Goal: Task Accomplishment & Management: Complete application form

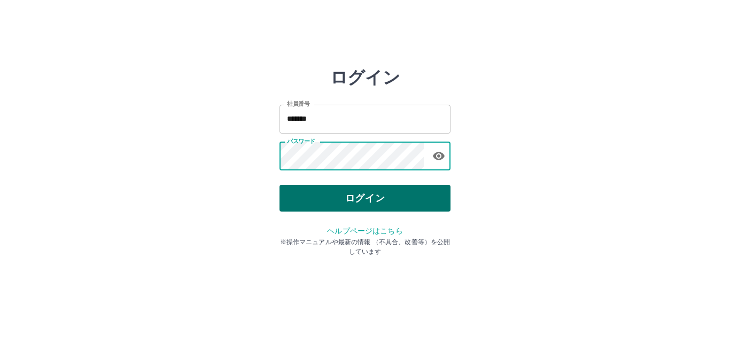
click at [332, 199] on button "ログイン" at bounding box center [365, 198] width 171 height 27
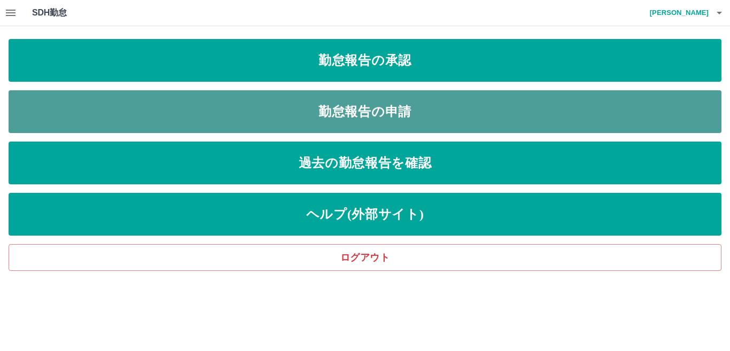
click at [297, 112] on link "勤怠報告の申請" at bounding box center [365, 111] width 713 height 43
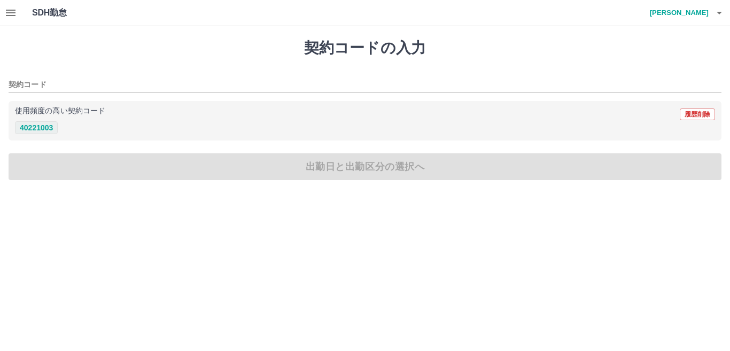
click at [42, 131] on button "40221003" at bounding box center [36, 127] width 43 height 13
type input "********"
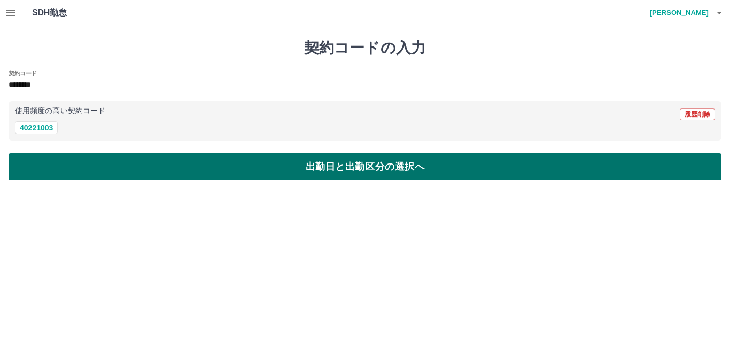
click at [71, 169] on button "出勤日と出勤区分の選択へ" at bounding box center [365, 166] width 713 height 27
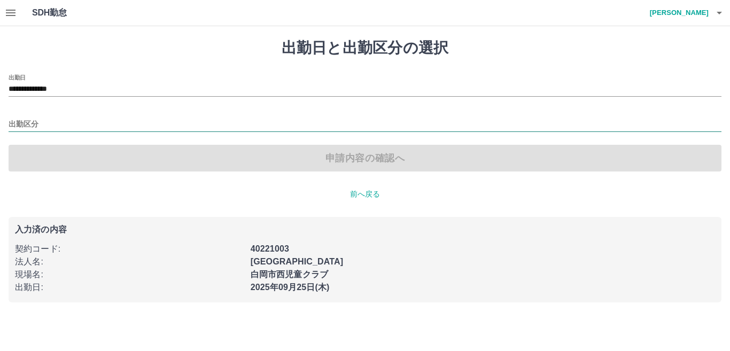
click at [46, 119] on input "出勤区分" at bounding box center [365, 124] width 713 height 13
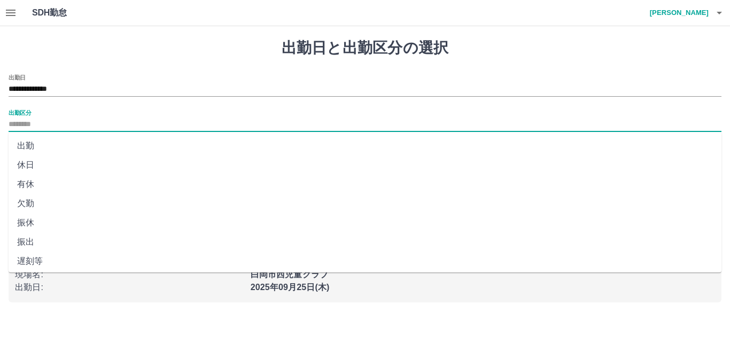
click at [29, 146] on li "出勤" at bounding box center [365, 145] width 713 height 19
type input "**"
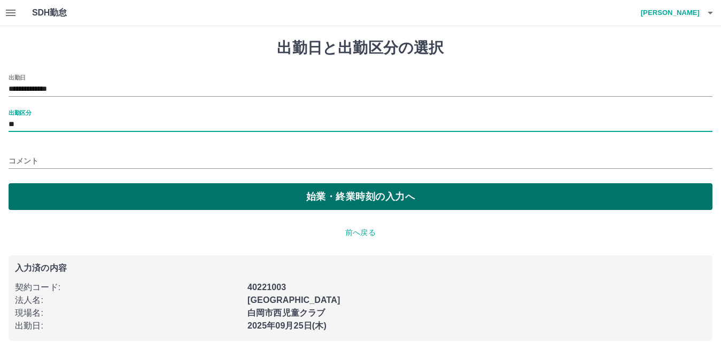
click at [93, 203] on button "始業・終業時刻の入力へ" at bounding box center [361, 196] width 704 height 27
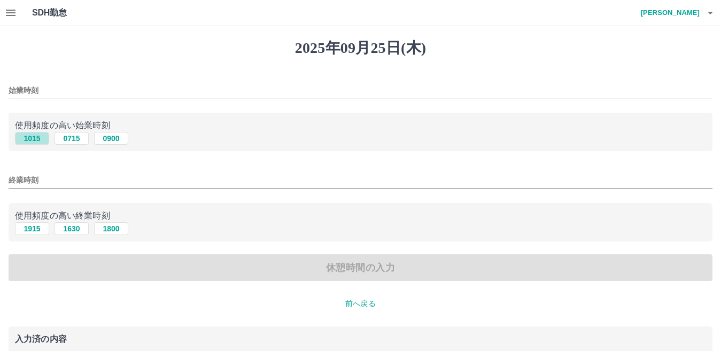
drag, startPoint x: 23, startPoint y: 140, endPoint x: 65, endPoint y: 160, distance: 46.2
click at [26, 140] on button "1015" at bounding box center [32, 138] width 34 height 13
type input "****"
drag, startPoint x: 32, startPoint y: 228, endPoint x: 40, endPoint y: 230, distance: 8.2
click at [34, 228] on button "1915" at bounding box center [32, 228] width 34 height 13
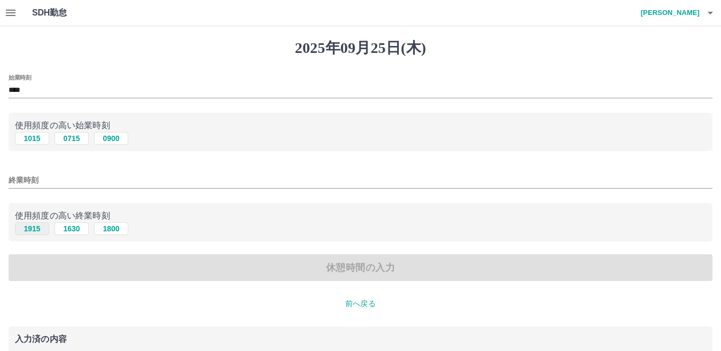
type input "****"
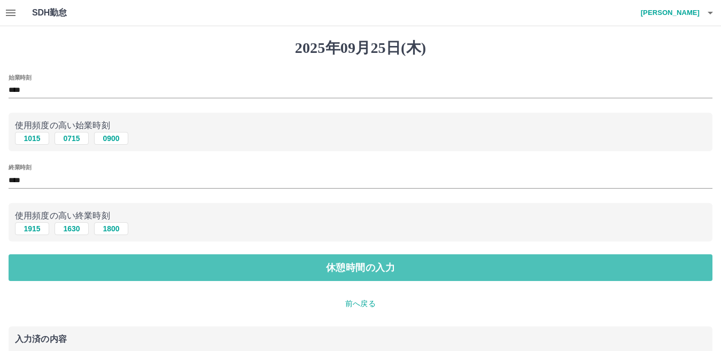
drag, startPoint x: 82, startPoint y: 266, endPoint x: 201, endPoint y: 246, distance: 121.0
click at [84, 264] on button "休憩時間の入力" at bounding box center [361, 268] width 704 height 27
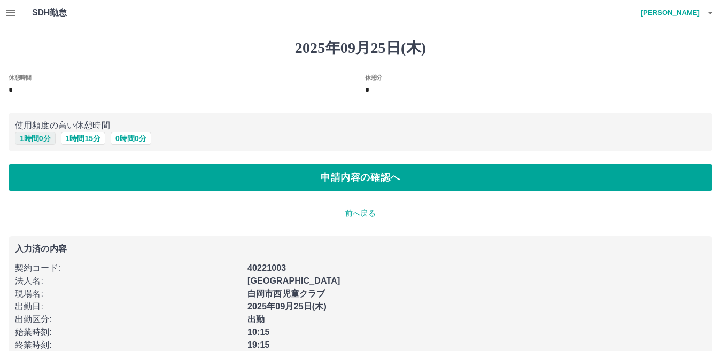
click at [44, 139] on button "1 時間 0 分" at bounding box center [35, 138] width 41 height 13
type input "*"
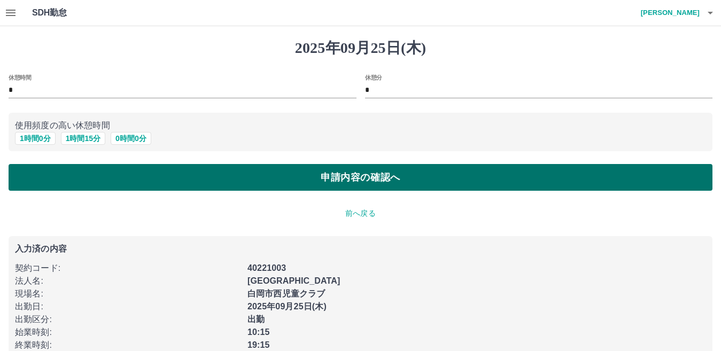
click at [84, 173] on button "申請内容の確認へ" at bounding box center [361, 177] width 704 height 27
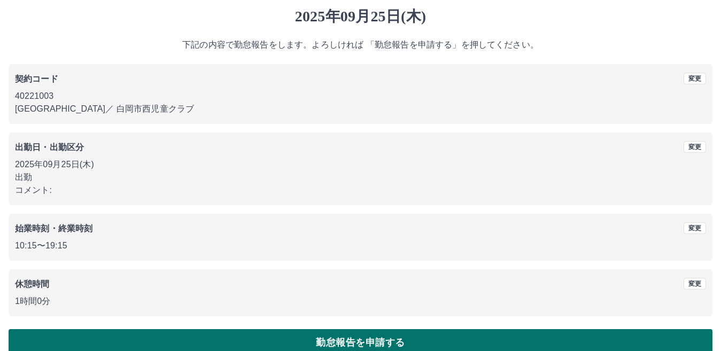
scroll to position [49, 0]
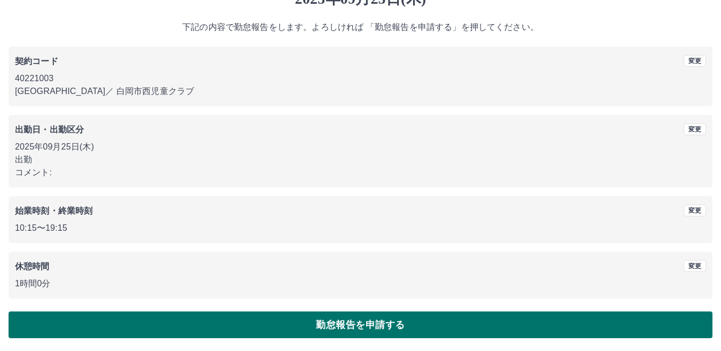
click at [260, 316] on button "勤怠報告を申請する" at bounding box center [361, 325] width 704 height 27
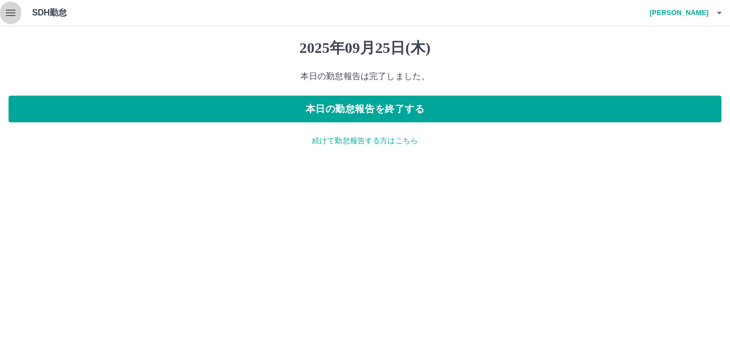
click at [10, 10] on icon "button" at bounding box center [11, 13] width 10 height 6
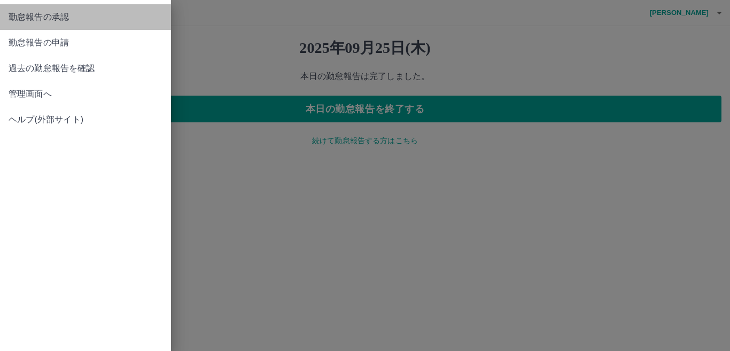
click at [74, 22] on span "勤怠報告の承認" at bounding box center [86, 17] width 154 height 13
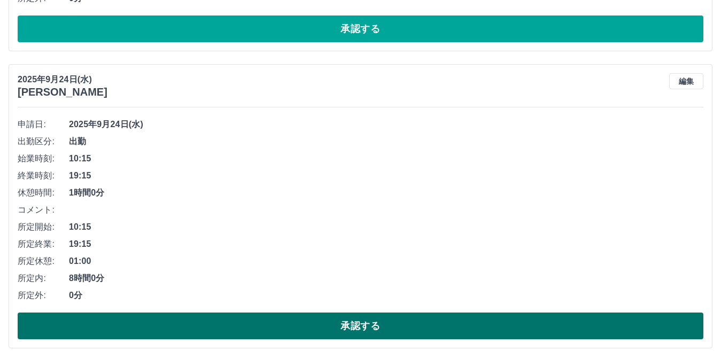
scroll to position [428, 0]
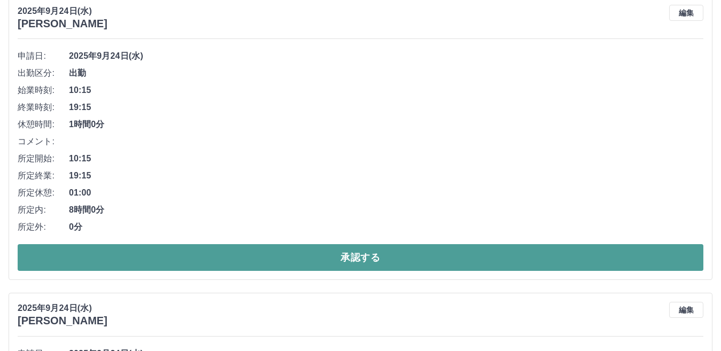
click at [178, 258] on button "承認する" at bounding box center [361, 257] width 686 height 27
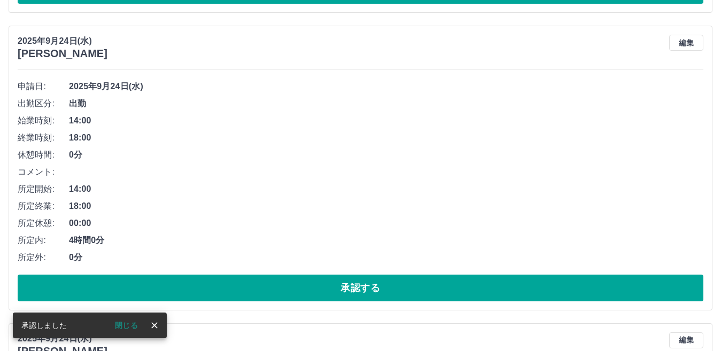
scroll to position [398, 0]
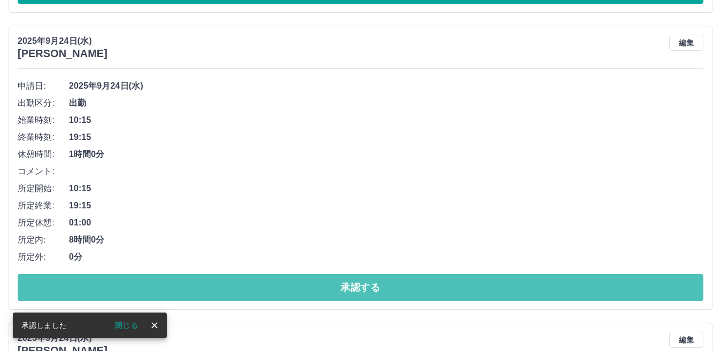
click at [314, 288] on button "承認する" at bounding box center [361, 287] width 686 height 27
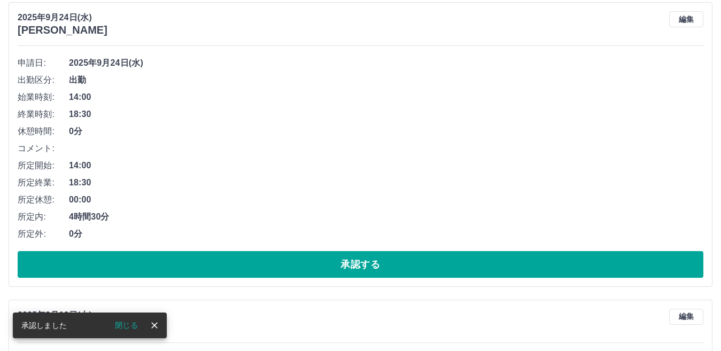
scroll to position [421, 0]
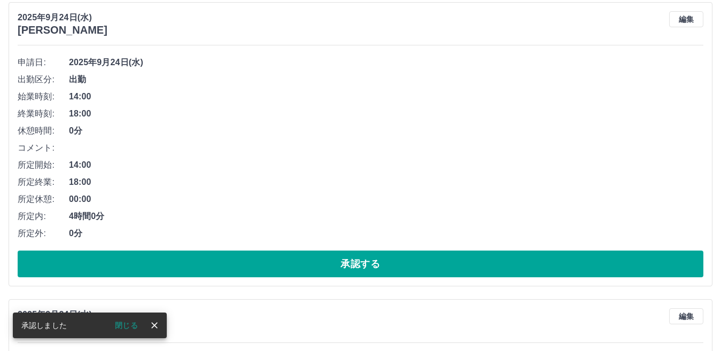
click at [192, 265] on button "承認する" at bounding box center [361, 264] width 686 height 27
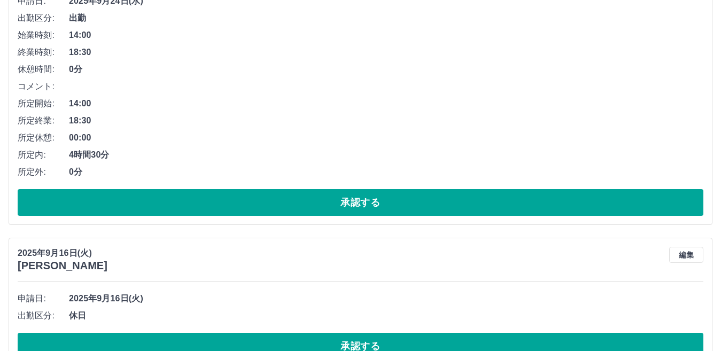
scroll to position [498, 0]
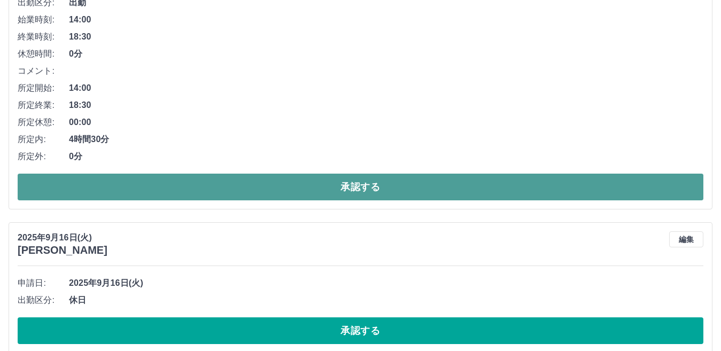
click at [133, 184] on button "承認する" at bounding box center [361, 187] width 686 height 27
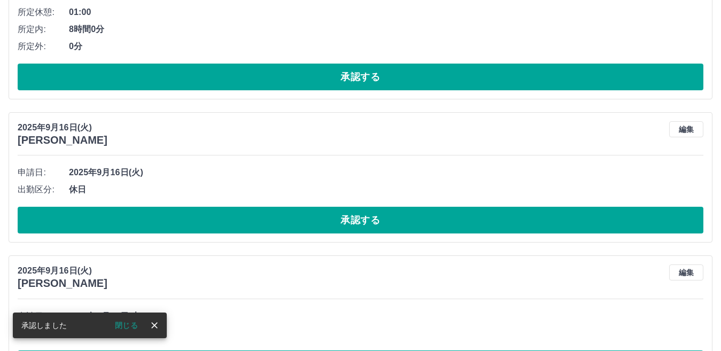
scroll to position [360, 0]
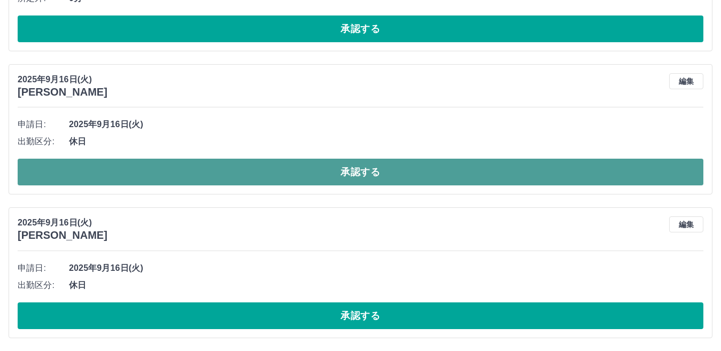
click at [293, 172] on button "承認する" at bounding box center [361, 172] width 686 height 27
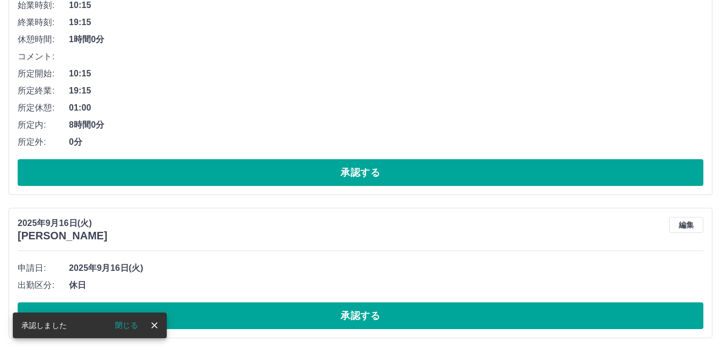
scroll to position [217, 0]
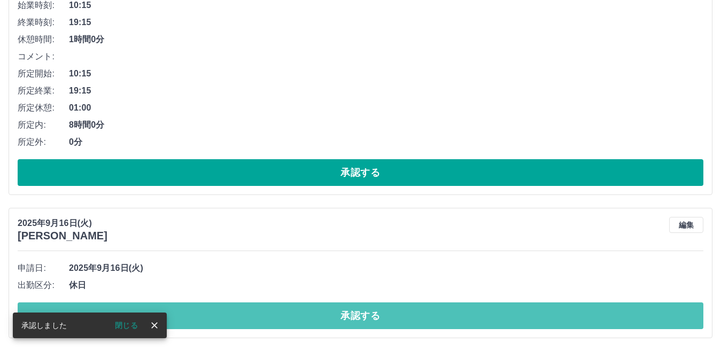
click at [362, 322] on button "承認する" at bounding box center [361, 316] width 686 height 27
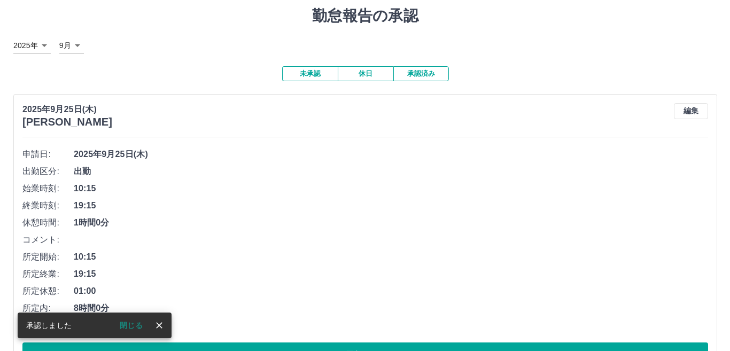
scroll to position [0, 0]
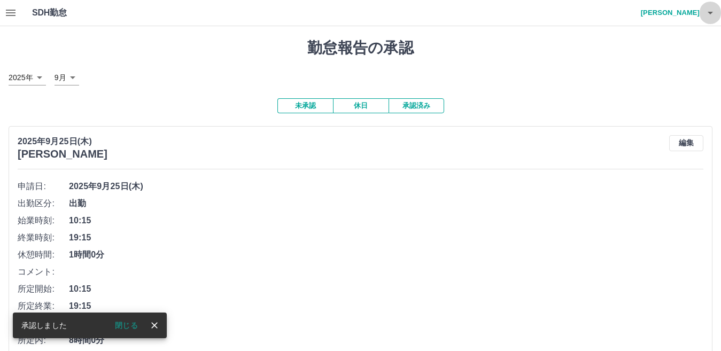
click at [706, 16] on icon "button" at bounding box center [710, 12] width 13 height 13
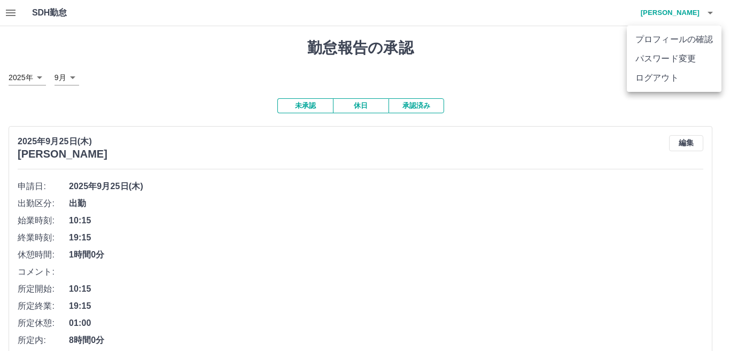
drag, startPoint x: 662, startPoint y: 76, endPoint x: 642, endPoint y: 70, distance: 21.3
click at [662, 76] on li "ログアウト" at bounding box center [674, 77] width 95 height 19
